Goal: Communication & Community: Share content

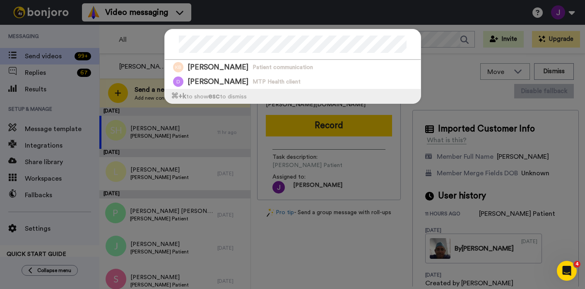
click at [441, 38] on div "[PERSON_NAME] Patient communication [PERSON_NAME] MTP Health client ⌘ +k to sho…" at bounding box center [292, 144] width 585 height 289
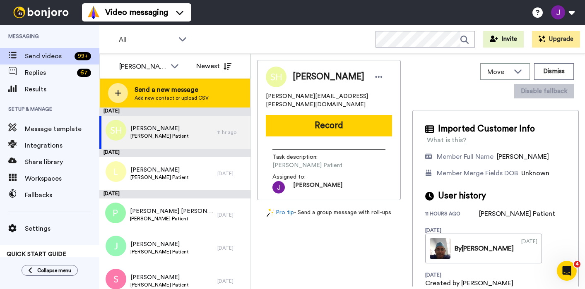
click at [192, 108] on div "[DATE]" at bounding box center [174, 112] width 151 height 8
click at [192, 105] on div "Send a new message Add new contact or upload CSV" at bounding box center [175, 93] width 150 height 29
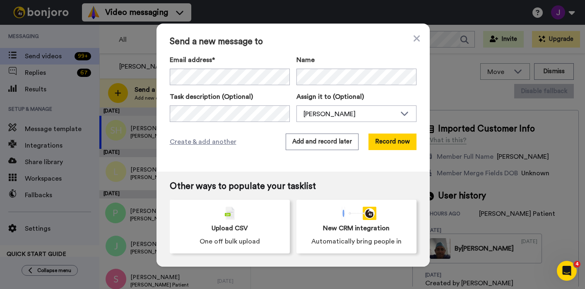
click at [255, 86] on div "Email address* [PERSON_NAME] <[PERSON_NAME][EMAIL_ADDRESS][PERSON_NAME][DOMAIN_…" at bounding box center [293, 88] width 247 height 67
click at [387, 148] on button "Record now" at bounding box center [392, 142] width 48 height 17
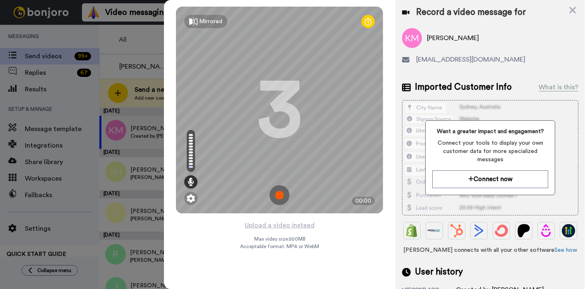
click at [278, 194] on img at bounding box center [279, 195] width 20 height 20
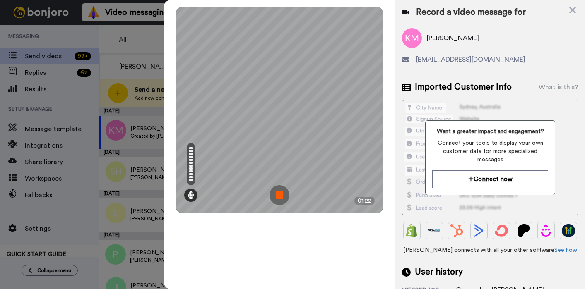
click at [282, 193] on img at bounding box center [279, 195] width 20 height 20
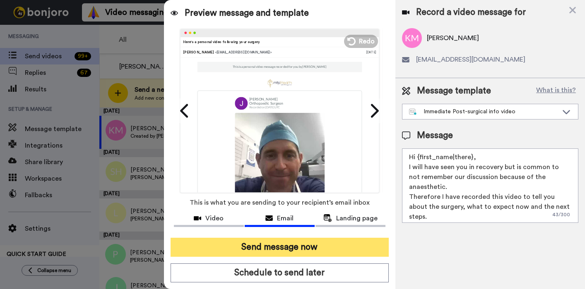
click at [258, 241] on button "Send message now" at bounding box center [280, 247] width 219 height 19
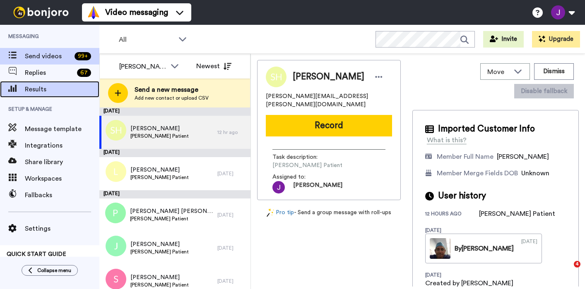
click at [33, 88] on span "Results" at bounding box center [62, 89] width 74 height 10
